Goal: Task Accomplishment & Management: Manage account settings

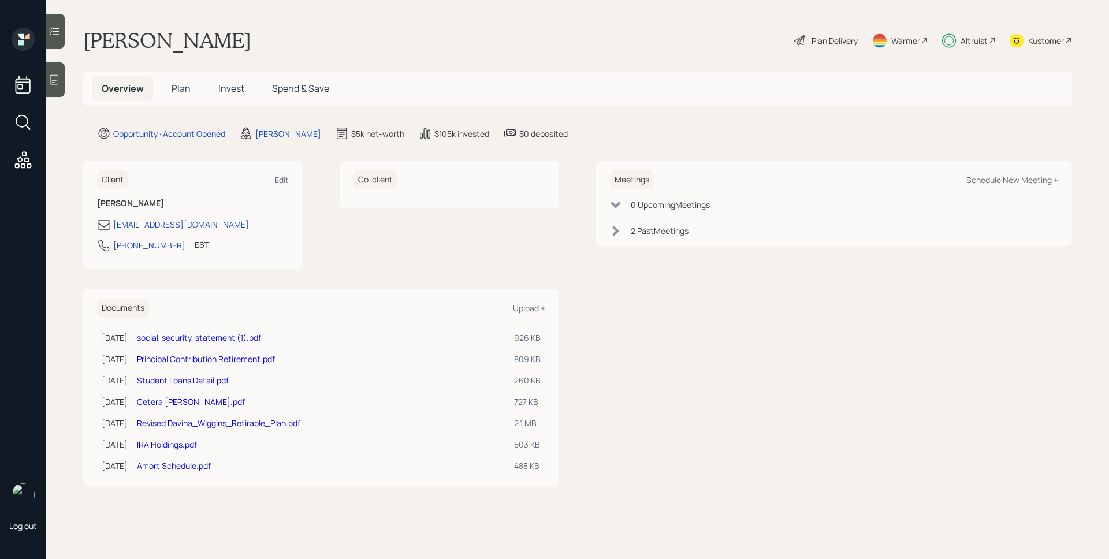
click at [228, 81] on h5 "Invest" at bounding box center [231, 88] width 44 height 25
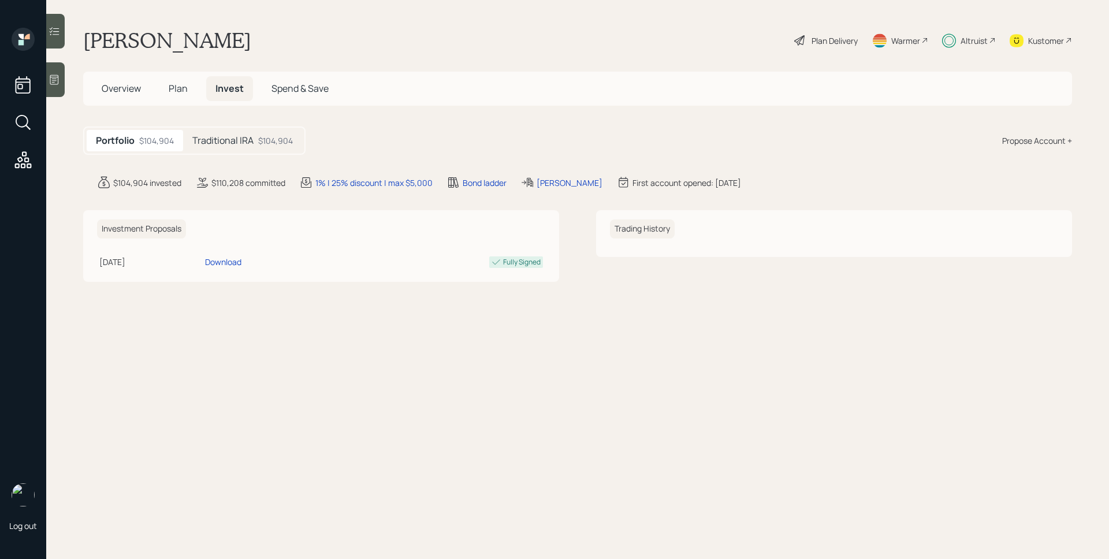
click at [233, 135] on h5 "Traditional IRA" at bounding box center [222, 140] width 61 height 11
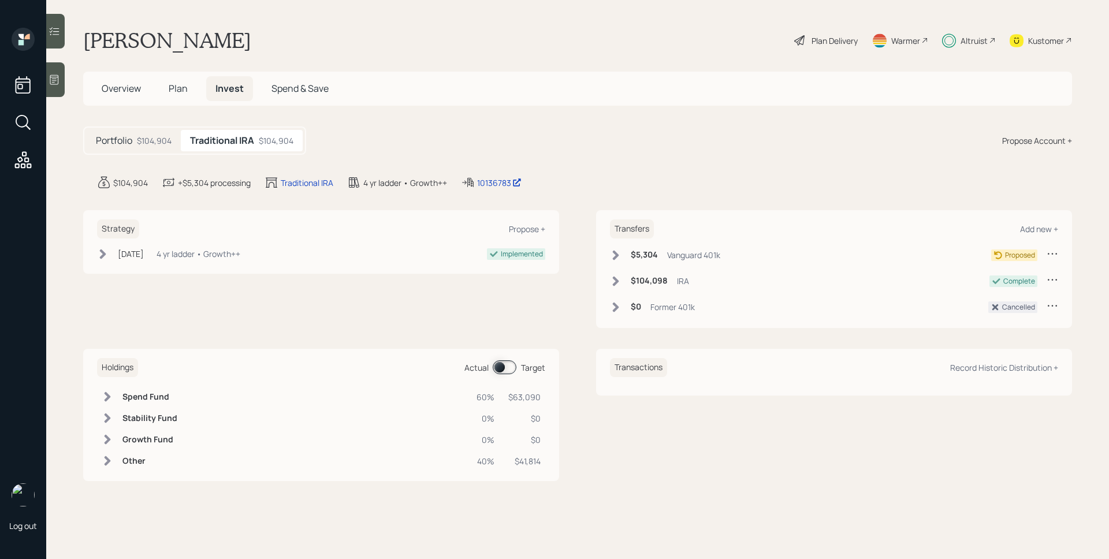
click at [503, 373] on span at bounding box center [505, 368] width 24 height 14
click at [503, 370] on span at bounding box center [505, 368] width 24 height 14
